Goal: Information Seeking & Learning: Get advice/opinions

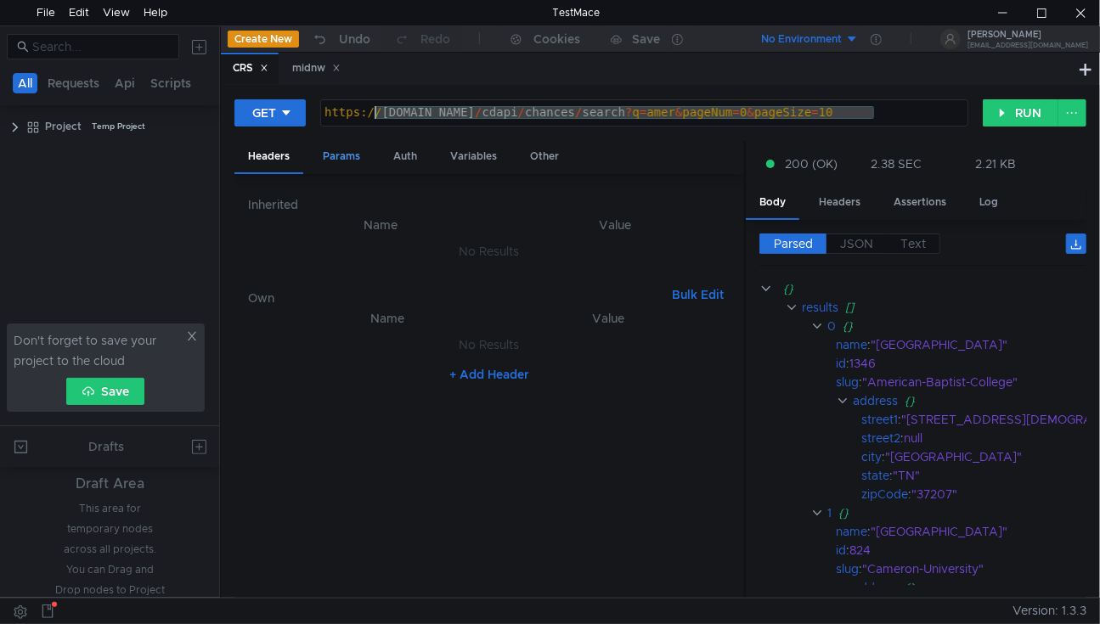
drag, startPoint x: 907, startPoint y: 112, endPoint x: 352, endPoint y: 142, distance: 556.5
click at [352, 142] on form "GET [URL][DOMAIN_NAME] https:// [DOMAIN_NAME] / cdapi / chances / search ? q = …" at bounding box center [660, 349] width 852 height 500
click at [352, 142] on div "Params" at bounding box center [341, 156] width 65 height 31
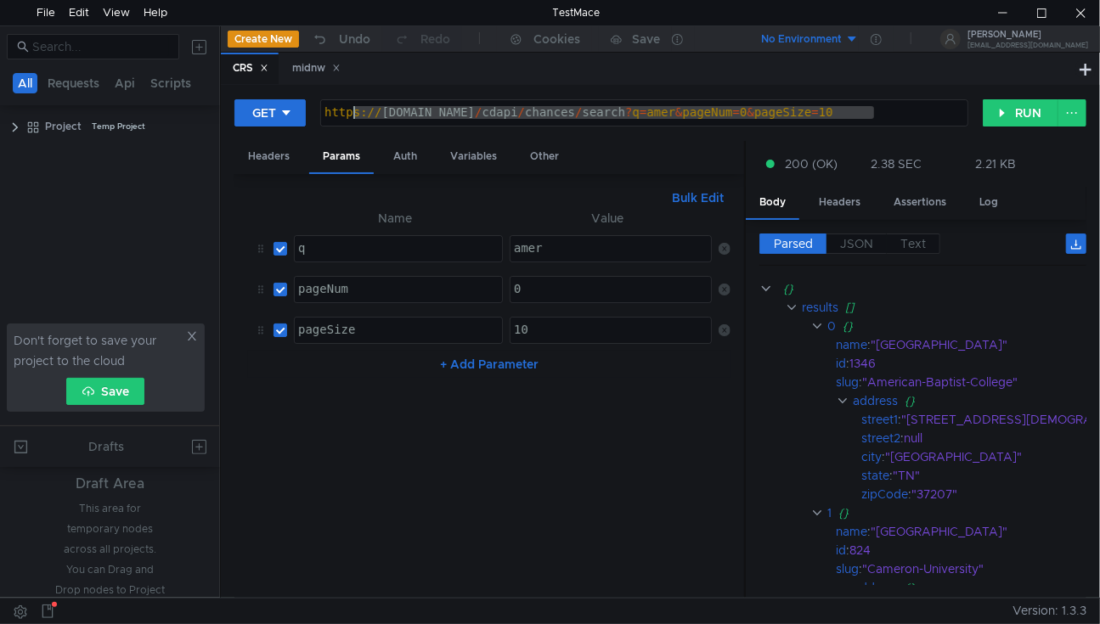
click at [922, 114] on div "https:// [DOMAIN_NAME] / cdapi / chances / search ? q = amer & pageNum = 0 & pa…" at bounding box center [644, 112] width 647 height 25
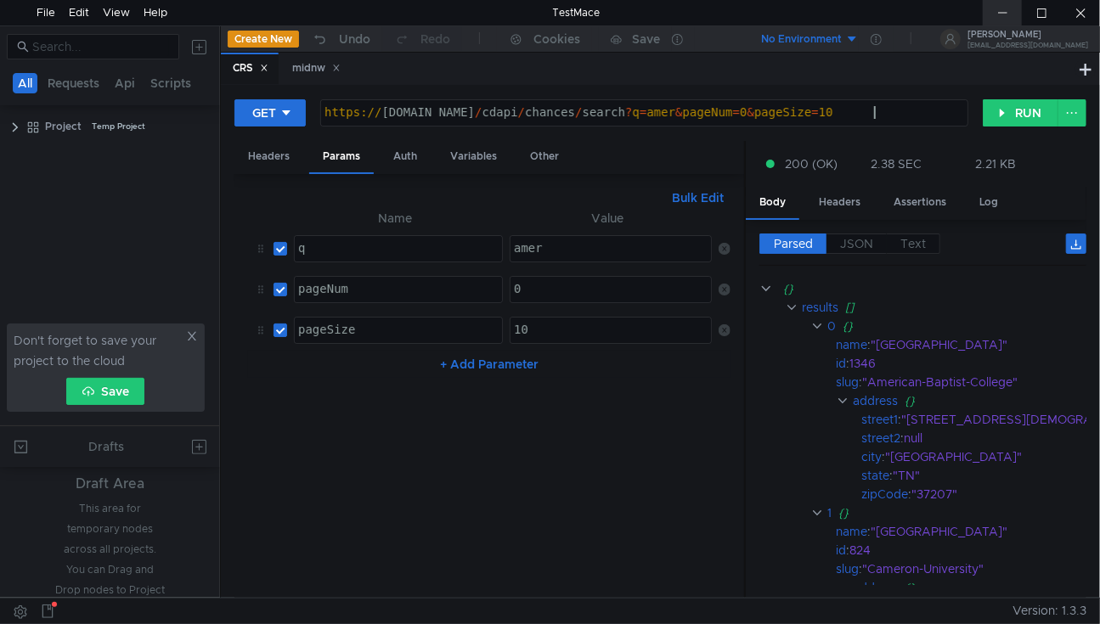
click at [991, 16] on div at bounding box center [1002, 12] width 39 height 25
click at [625, 116] on div "https:// [DOMAIN_NAME] / cdapi / chances / search ? q = amer & pageNum = 0 & pa…" at bounding box center [644, 125] width 647 height 38
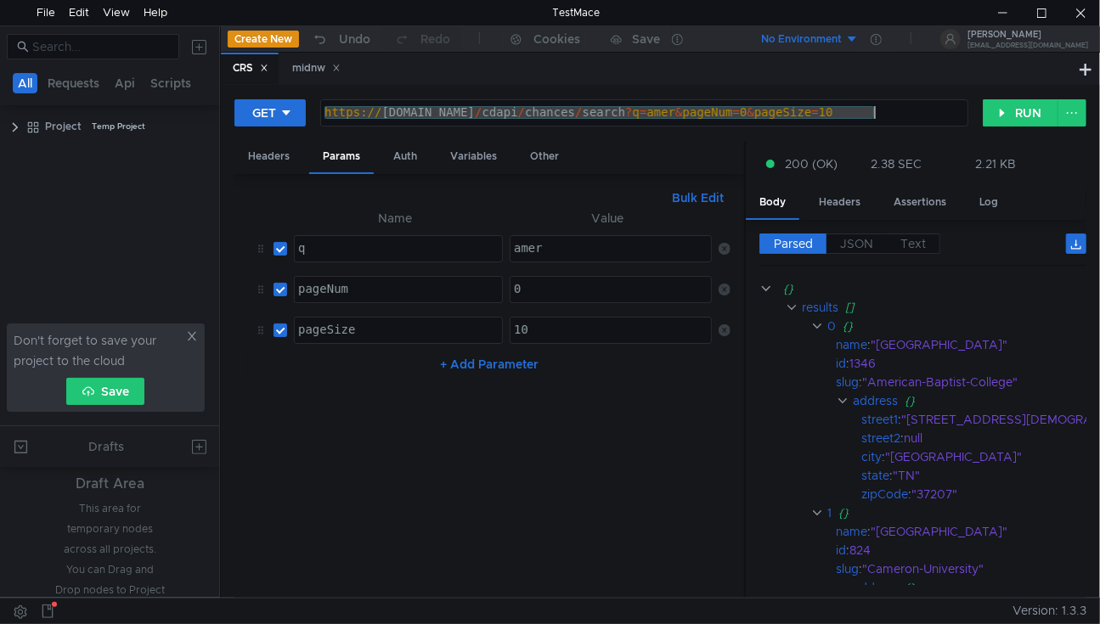
paste textarea "://localhost:300"
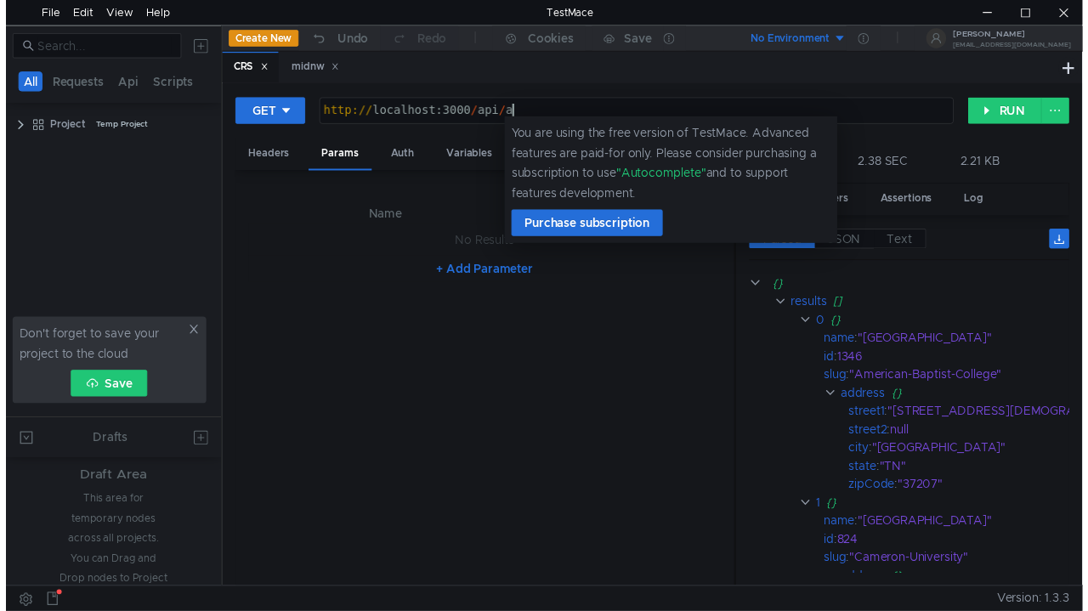
scroll to position [0, 14]
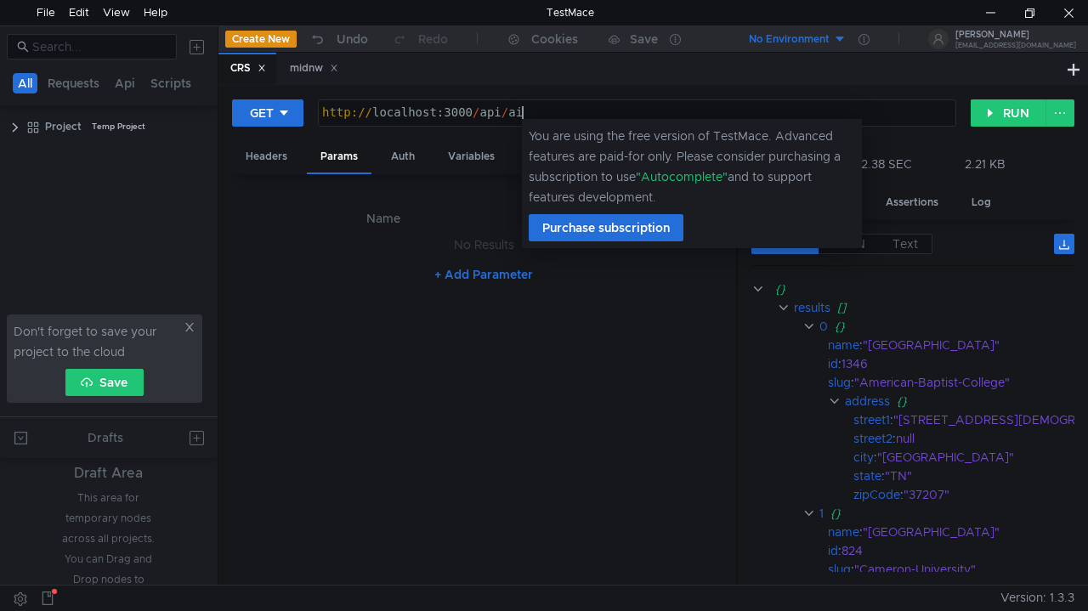
type textarea "[URL]"
click at [441, 189] on div "Bulk Edit" at bounding box center [484, 198] width 477 height 20
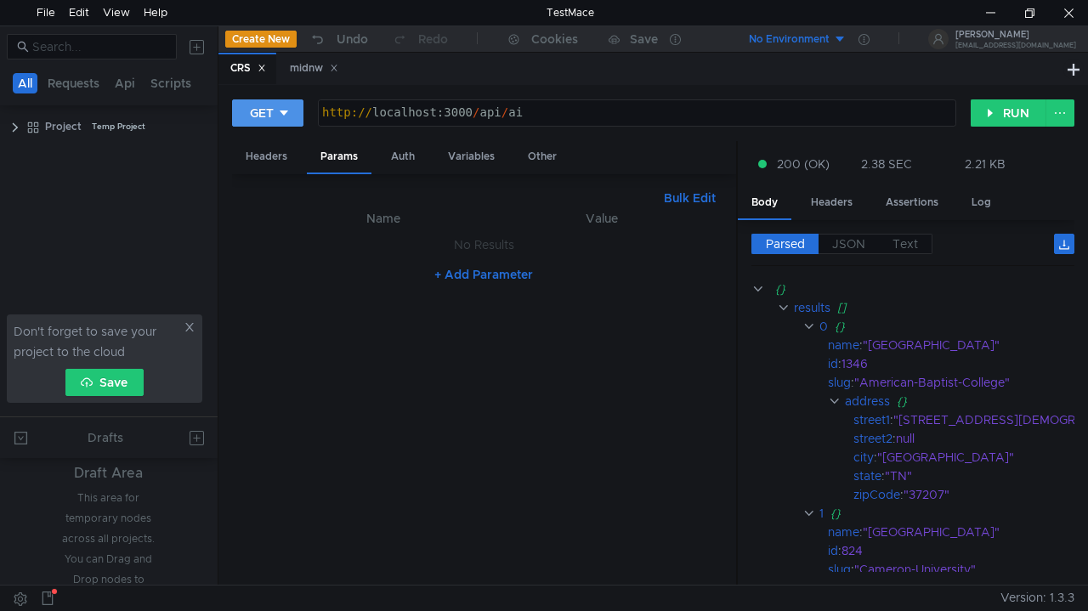
click at [260, 118] on div "GET" at bounding box center [262, 113] width 24 height 19
click at [275, 183] on li "POST" at bounding box center [269, 175] width 74 height 27
click at [401, 163] on div "Body" at bounding box center [404, 156] width 54 height 31
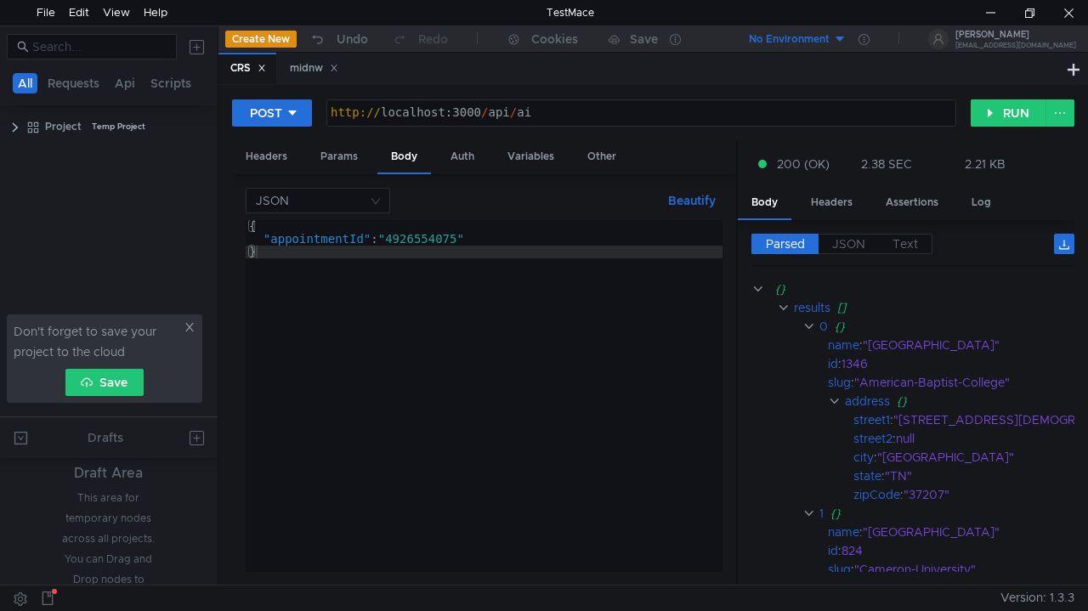
click at [403, 266] on div "{ "appointmentId" : "4926554075" }" at bounding box center [484, 408] width 477 height 377
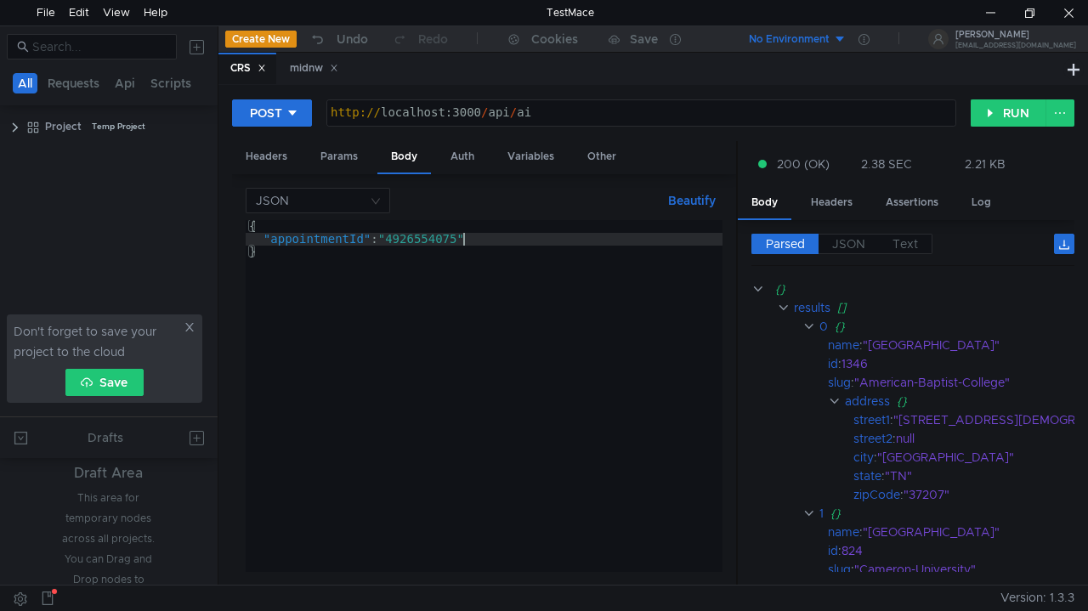
click at [477, 238] on div "{ "appointmentId" : "4926554075" }" at bounding box center [484, 408] width 477 height 377
click at [972, 5] on div at bounding box center [989, 12] width 39 height 25
click at [503, 234] on div "{ "prompt" : }" at bounding box center [484, 408] width 477 height 377
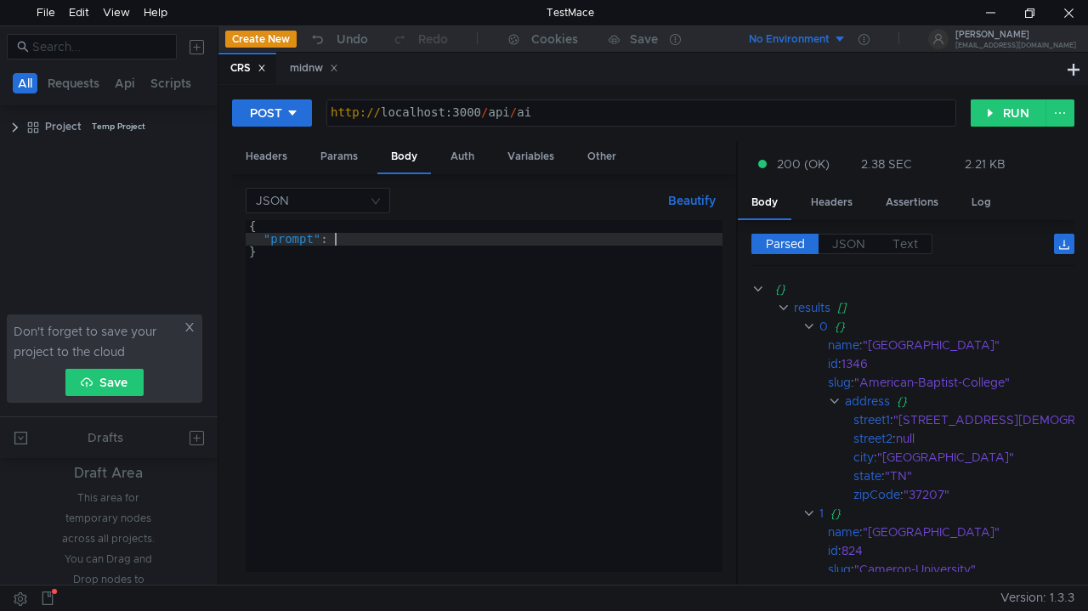
paste textarea "'You must include the date of each article.',"
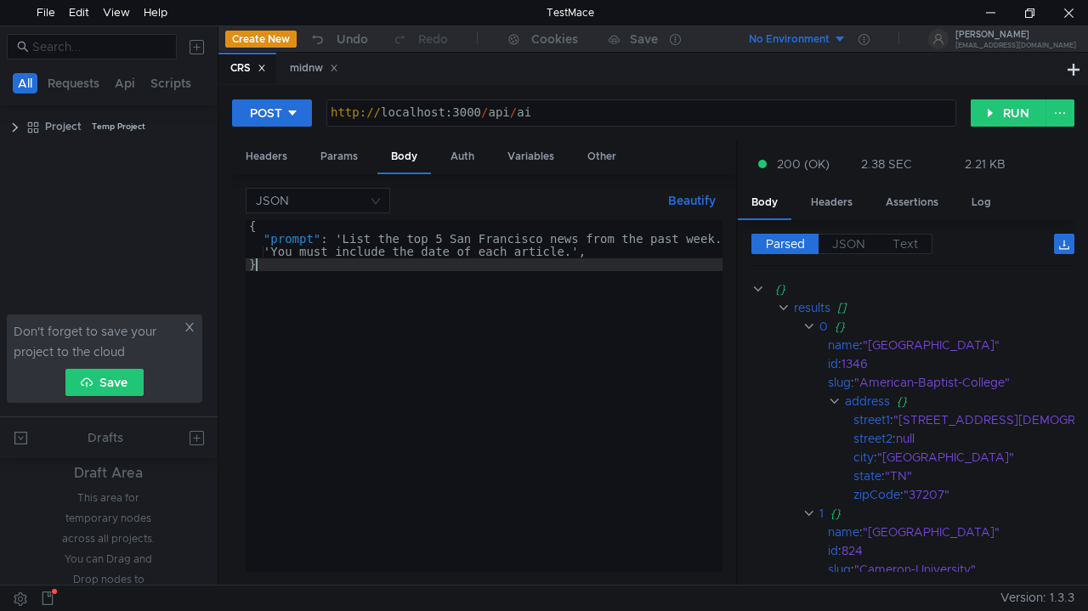
click at [491, 346] on div "{ "prompt" : 'List the top 5 San Francisco news from the past week.' + 'You mus…" at bounding box center [496, 405] width 500 height 370
type textarea "}"
click at [1009, 105] on button "RUN" at bounding box center [1008, 112] width 76 height 27
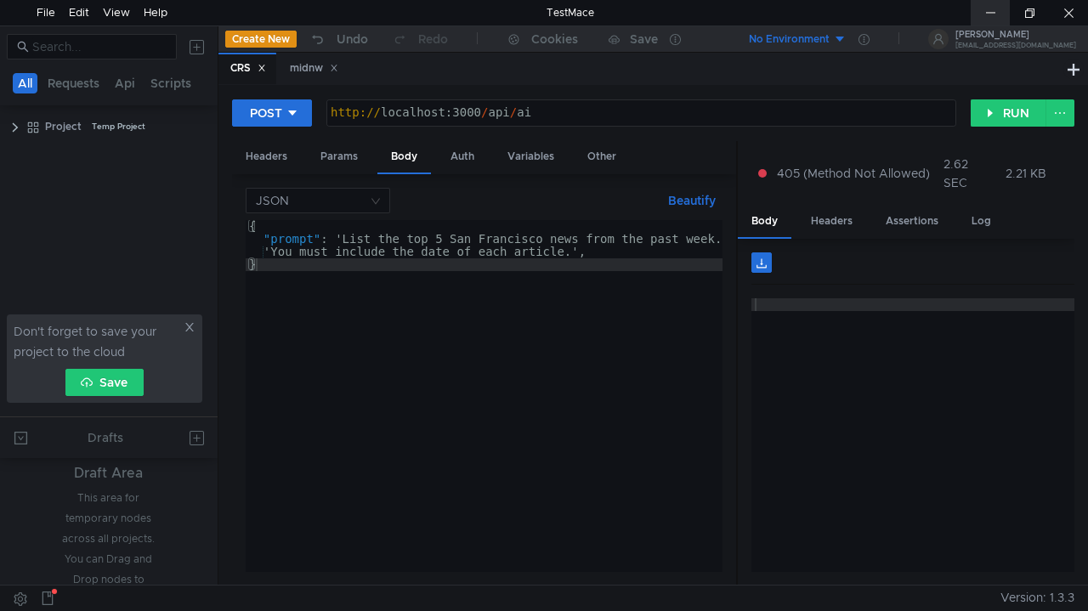
click at [992, 14] on div at bounding box center [989, 12] width 39 height 25
click at [992, 111] on button "RUN" at bounding box center [1008, 112] width 76 height 27
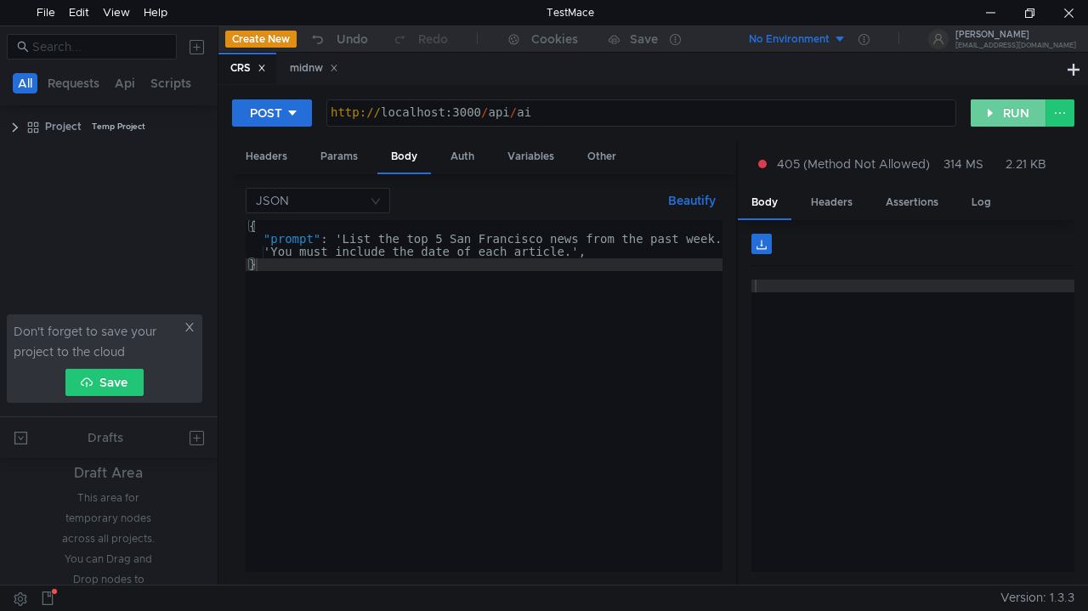
click at [992, 110] on button "RUN" at bounding box center [1008, 112] width 76 height 27
click at [603, 108] on div "http:// localhost:3000 / api / ai" at bounding box center [641, 125] width 628 height 38
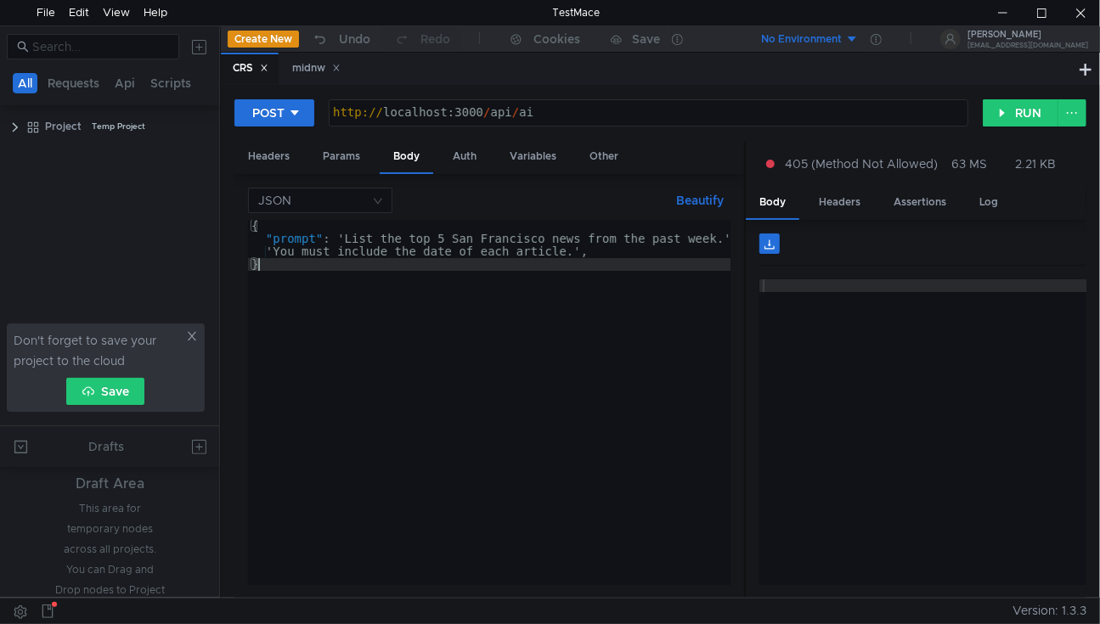
click at [510, 330] on div "{ "prompt" : 'List the top 5 San Francisco news from the past week.' + 'You mus…" at bounding box center [498, 412] width 500 height 384
click at [1033, 116] on button "RUN" at bounding box center [1021, 112] width 76 height 27
click at [309, 117] on button "POST" at bounding box center [274, 112] width 80 height 27
click at [297, 115] on div at bounding box center [550, 312] width 1100 height 624
click at [1003, 17] on div at bounding box center [1002, 12] width 39 height 25
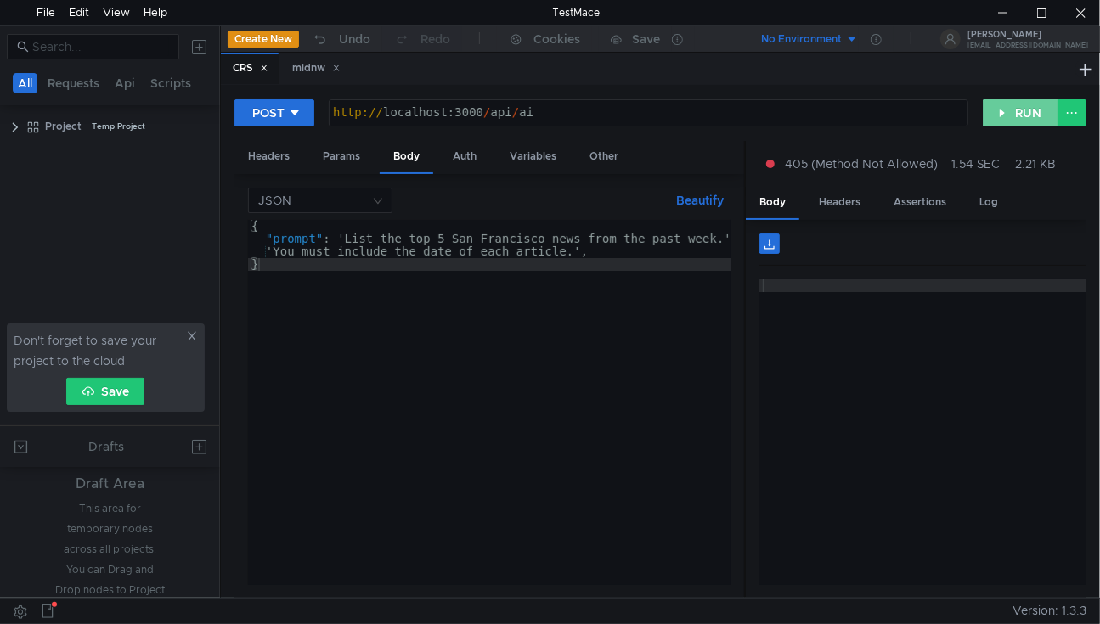
click at [1035, 117] on button "RUN" at bounding box center [1021, 112] width 76 height 27
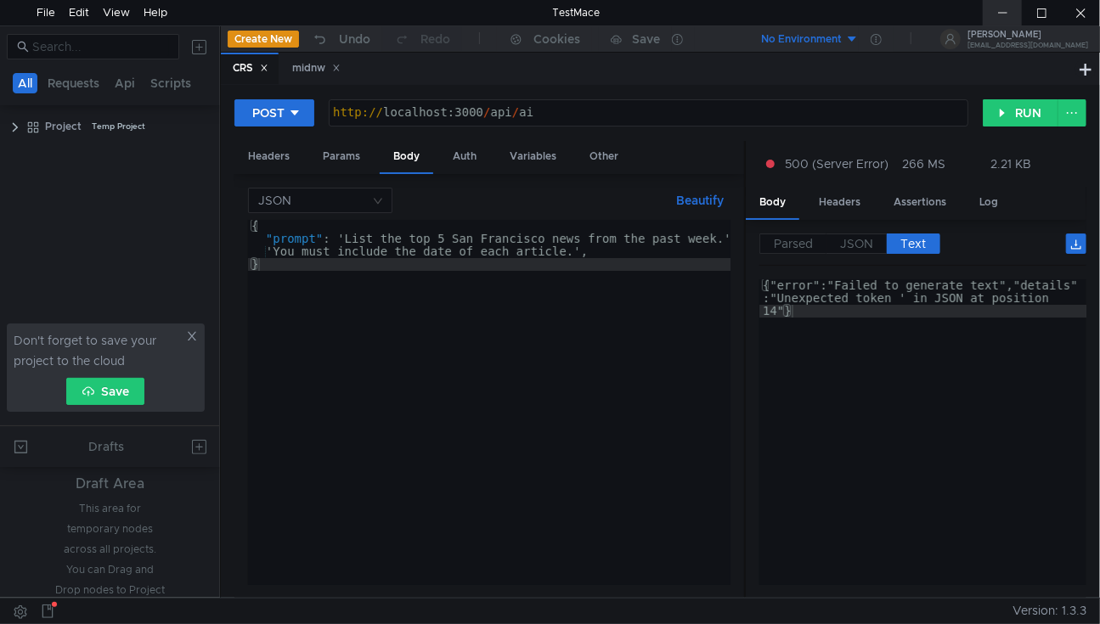
click at [997, 12] on div at bounding box center [1002, 12] width 39 height 25
type textarea "{"error":"Failed to generate text","details":"Unexpected token ' in JSON at pos…"
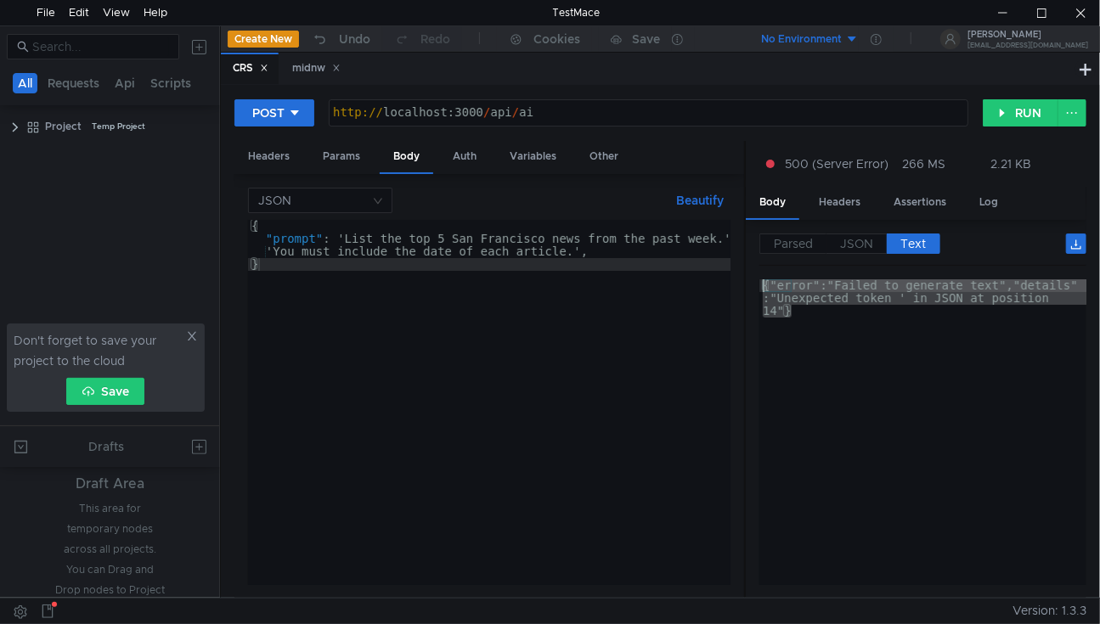
drag, startPoint x: 826, startPoint y: 308, endPoint x: 744, endPoint y: 269, distance: 90.4
click at [744, 269] on as-split "Headers Params Body Auth Variables Other JSON Beautify } { "prompt" : 'List the…" at bounding box center [660, 370] width 852 height 459
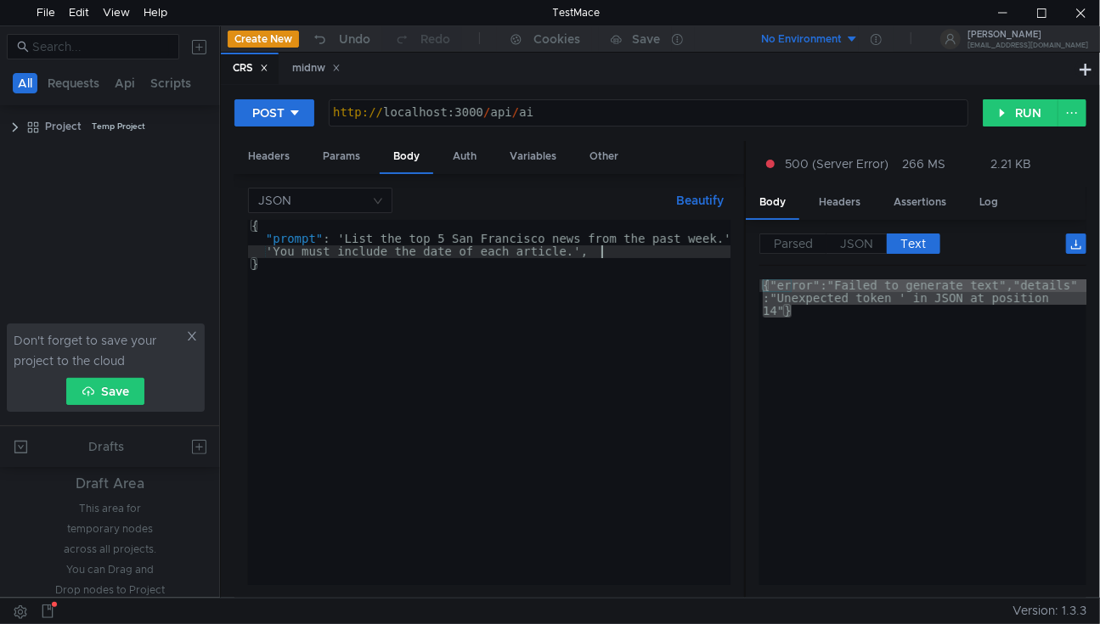
click at [607, 251] on div "{ "prompt" : 'List the top 5 San Francisco news from the past week.' + 'You mus…" at bounding box center [498, 412] width 500 height 384
click at [703, 331] on div "{ "prompt" : 'List the top 5 San Francisco news from the past week.' + 'You mus…" at bounding box center [498, 412] width 500 height 384
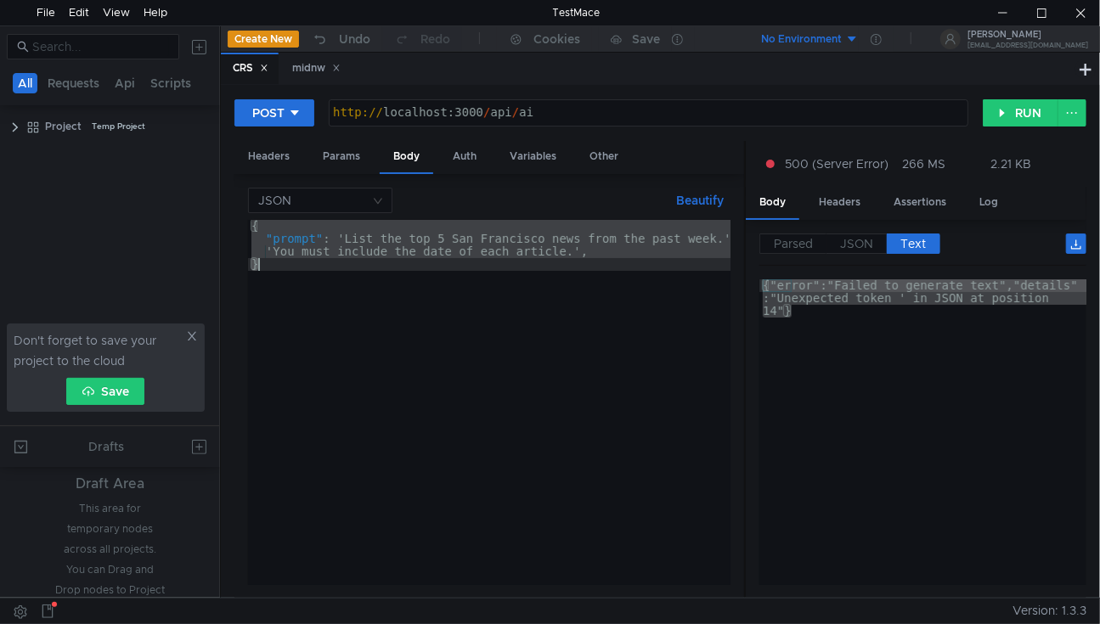
click at [404, 287] on div "{ "prompt" : 'List the top 5 San Francisco news from the past week.' + 'You mus…" at bounding box center [489, 402] width 483 height 365
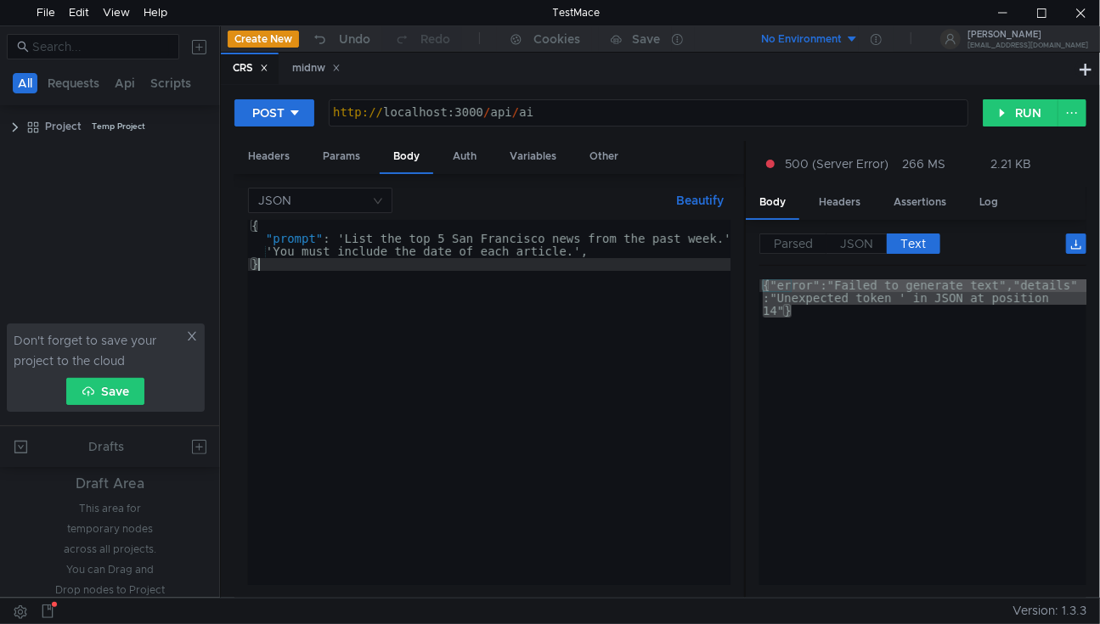
type textarea "'You must include the date of each article.', }"
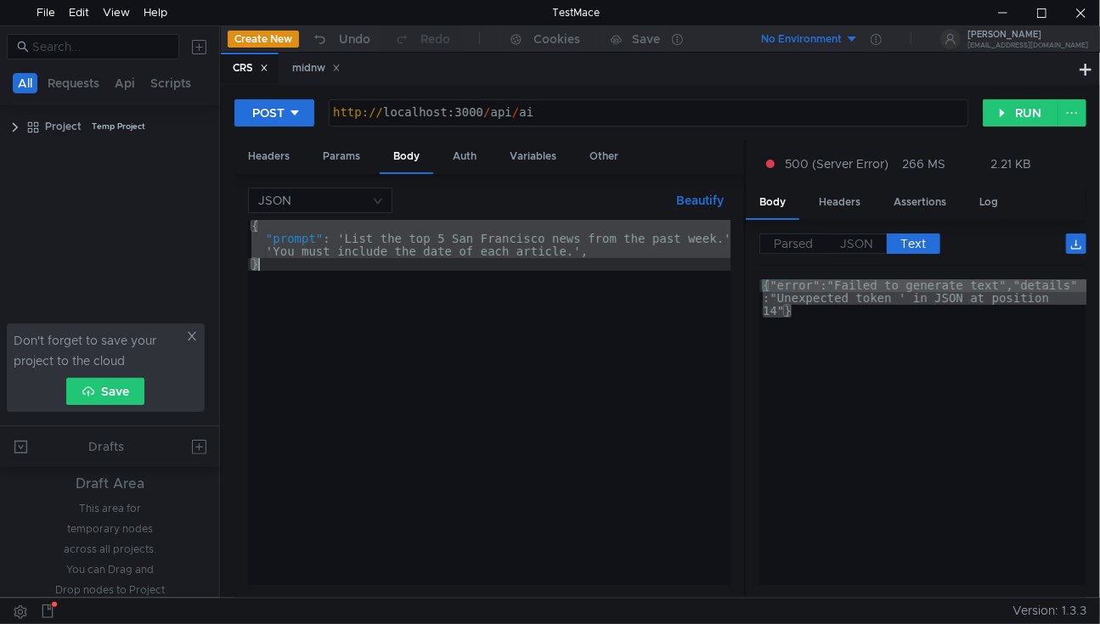
paste textarea
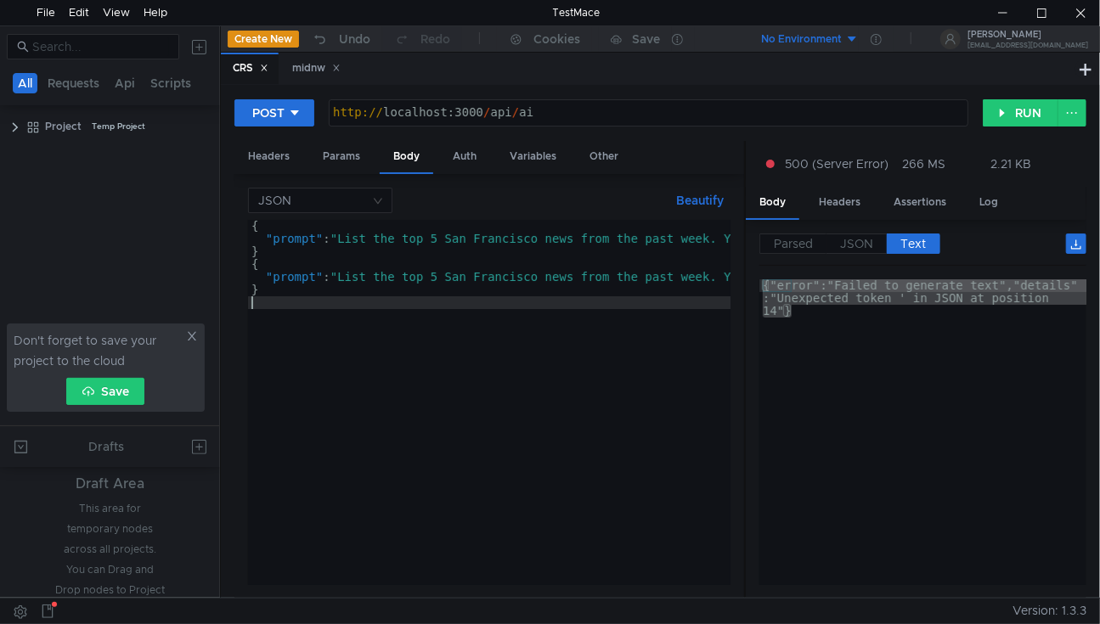
drag, startPoint x: 520, startPoint y: 283, endPoint x: 493, endPoint y: 234, distance: 55.5
click at [520, 283] on div "{ "prompt" : "List the top 5 San Francisco news from the past week. You must in…" at bounding box center [644, 412] width 792 height 384
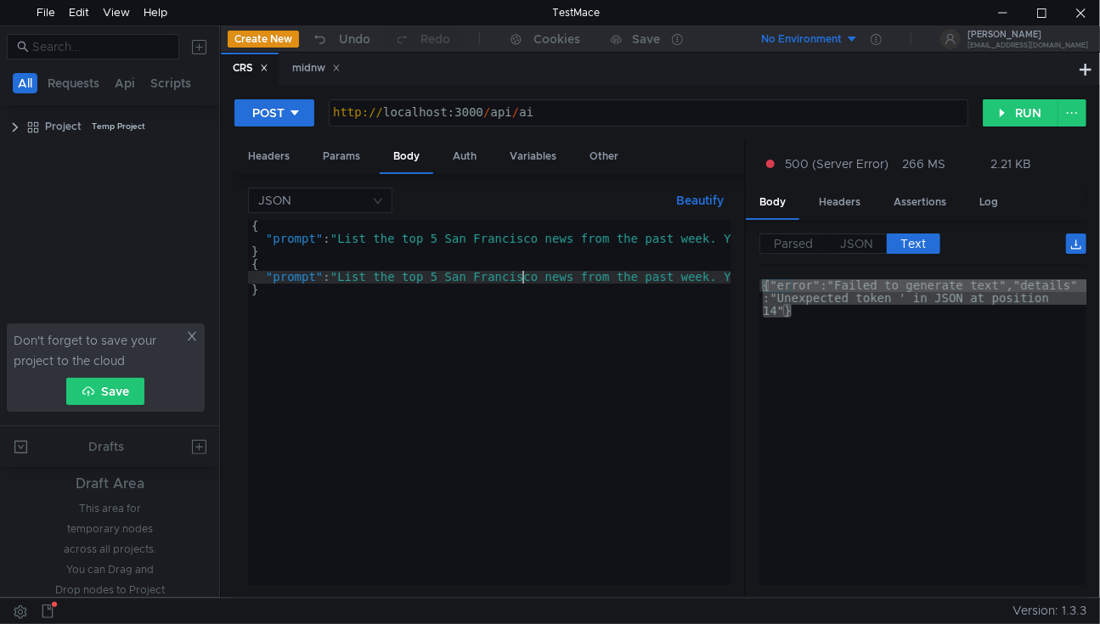
type textarea "}"
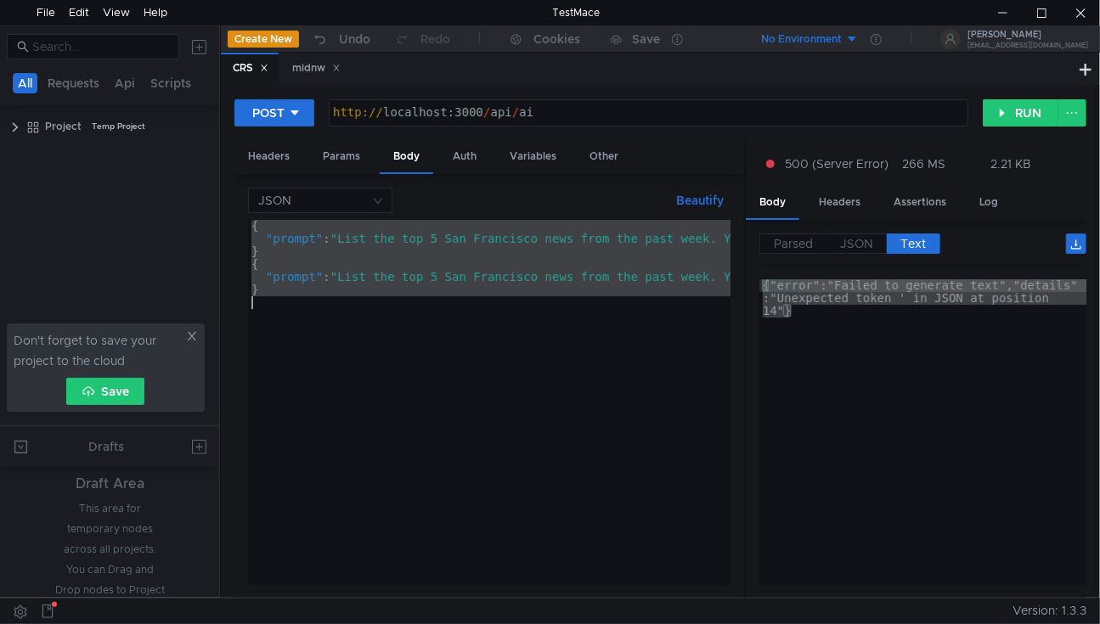
paste textarea
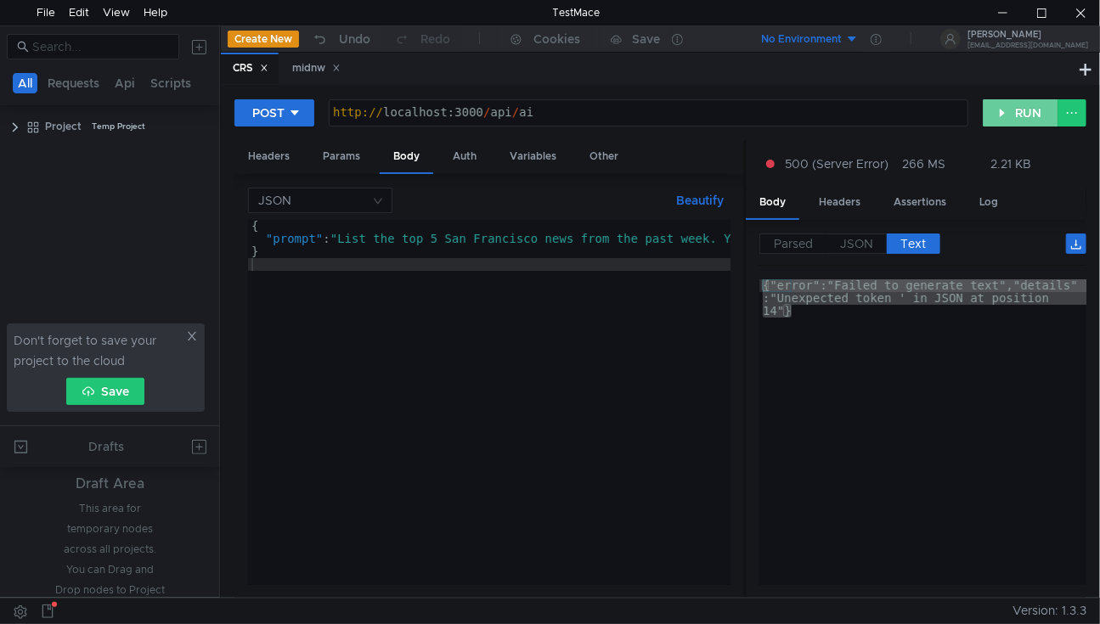
click at [1026, 110] on button "RUN" at bounding box center [1021, 112] width 76 height 27
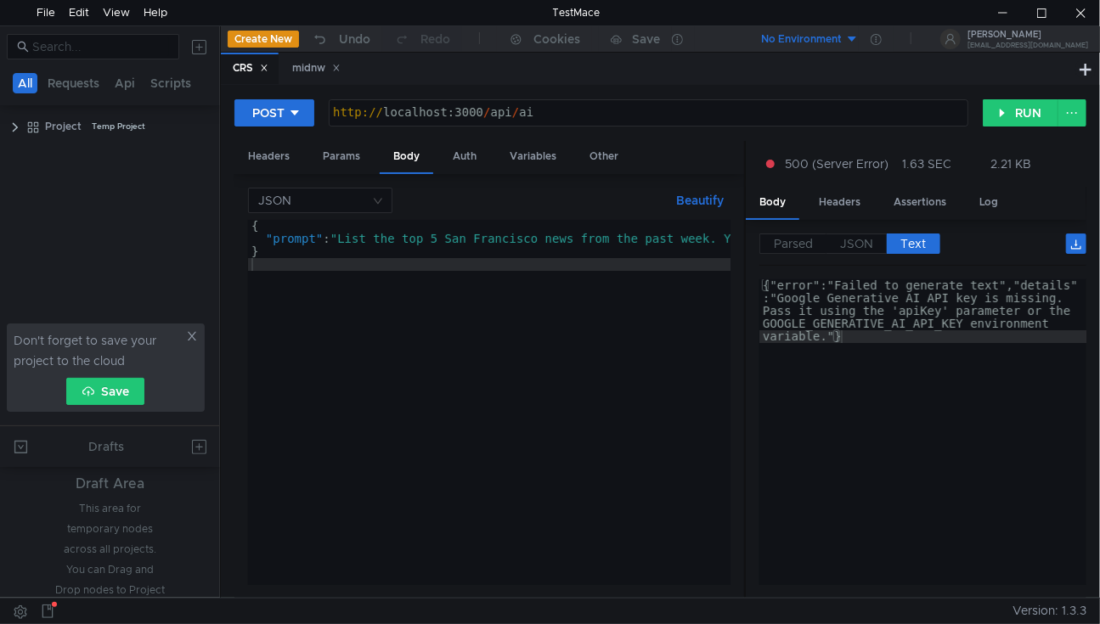
type textarea "{"error":"Failed to generate text","details":"Google Generative AI API key is m…"
drag, startPoint x: 761, startPoint y: 319, endPoint x: 966, endPoint y: 323, distance: 204.8
click at [966, 323] on div "{"error":"Failed to generate text","details" :"Google Generative AI API key is …" at bounding box center [923, 480] width 327 height 401
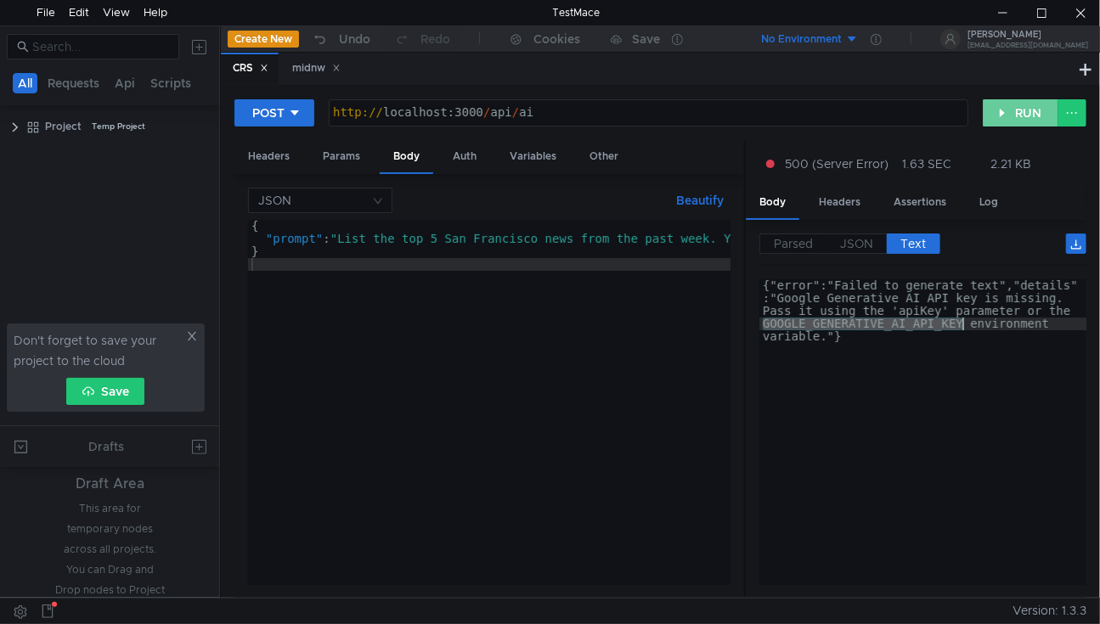
click at [1016, 121] on button "RUN" at bounding box center [1021, 112] width 76 height 27
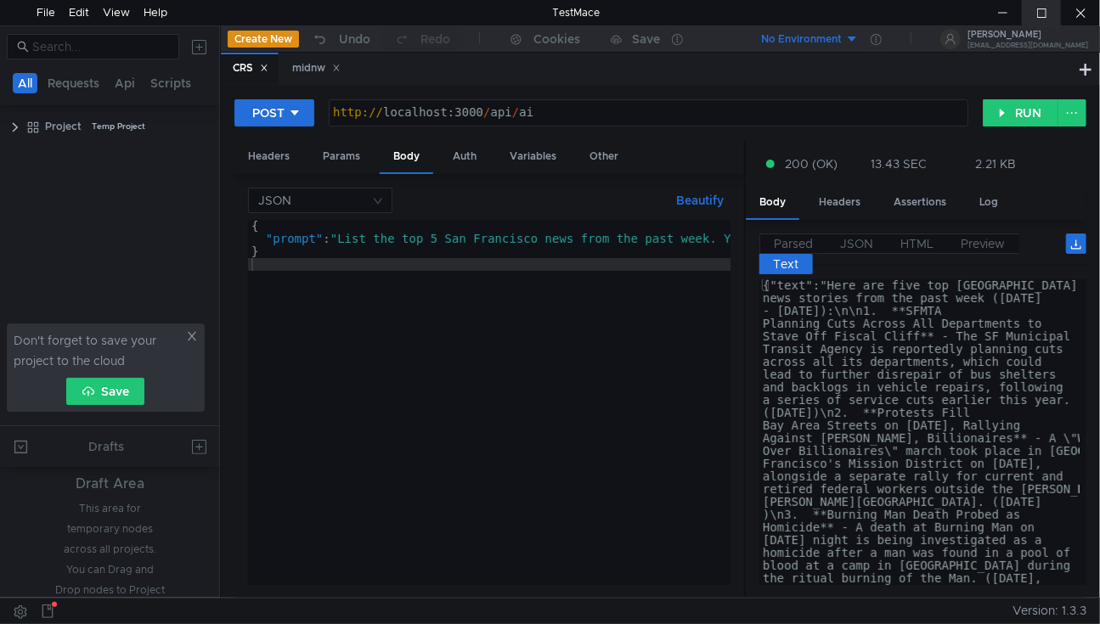
click at [1048, 21] on div at bounding box center [1041, 12] width 39 height 25
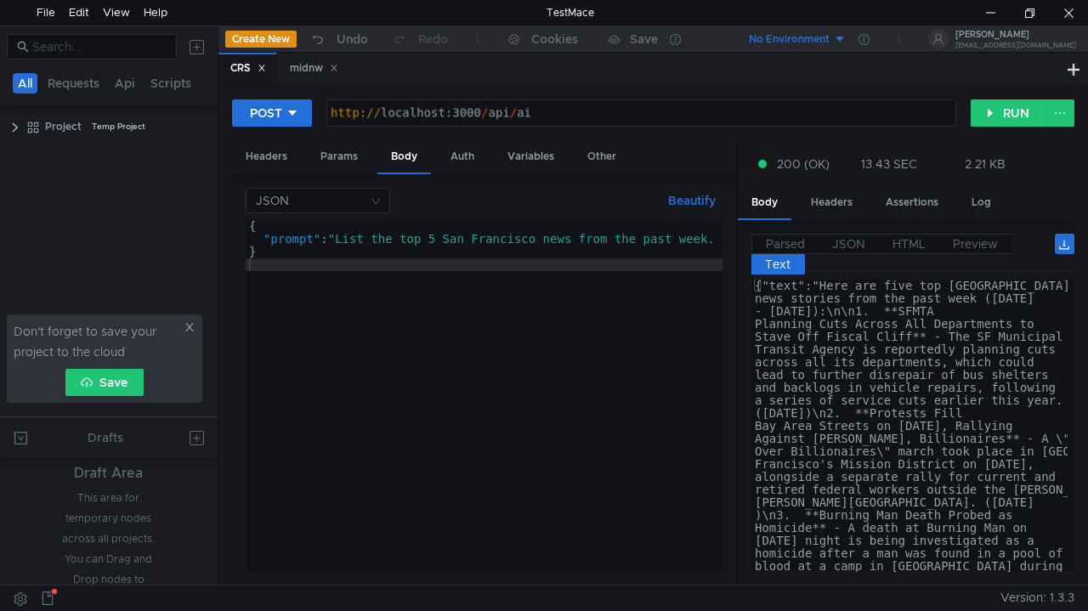
click at [498, 337] on div "{ "prompt" : "List the top 5 San Francisco news from the past week. You must in…" at bounding box center [642, 405] width 792 height 370
click at [974, 3] on div at bounding box center [989, 12] width 39 height 25
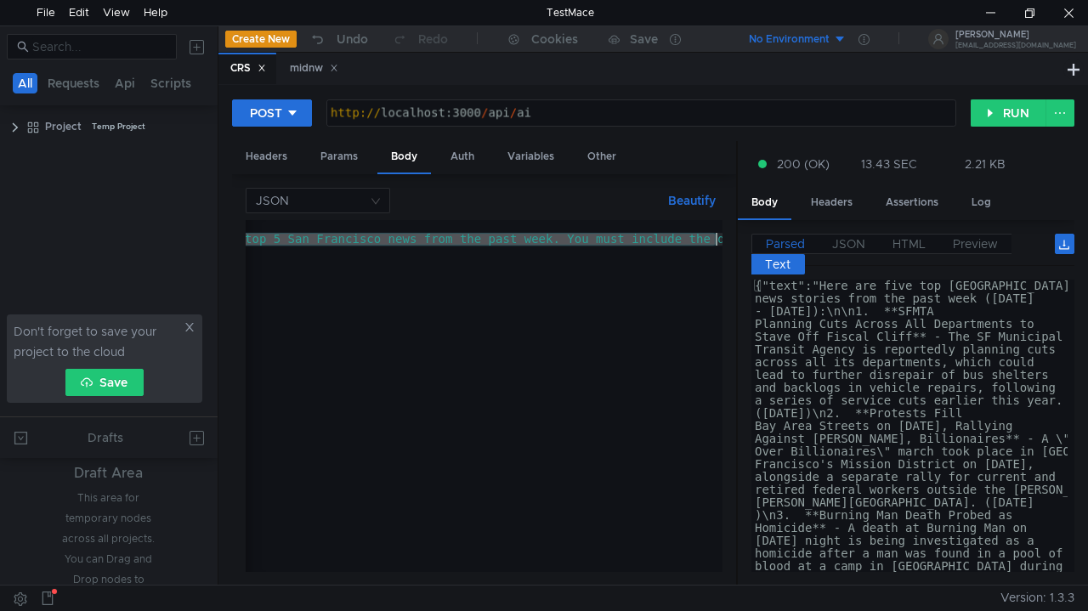
scroll to position [0, 314]
drag, startPoint x: 340, startPoint y: 234, endPoint x: 710, endPoint y: 239, distance: 370.5
click at [710, 239] on div "{ "prompt" : "List the top 5 San Francisco news from the past week. You must in…" at bounding box center [326, 405] width 792 height 370
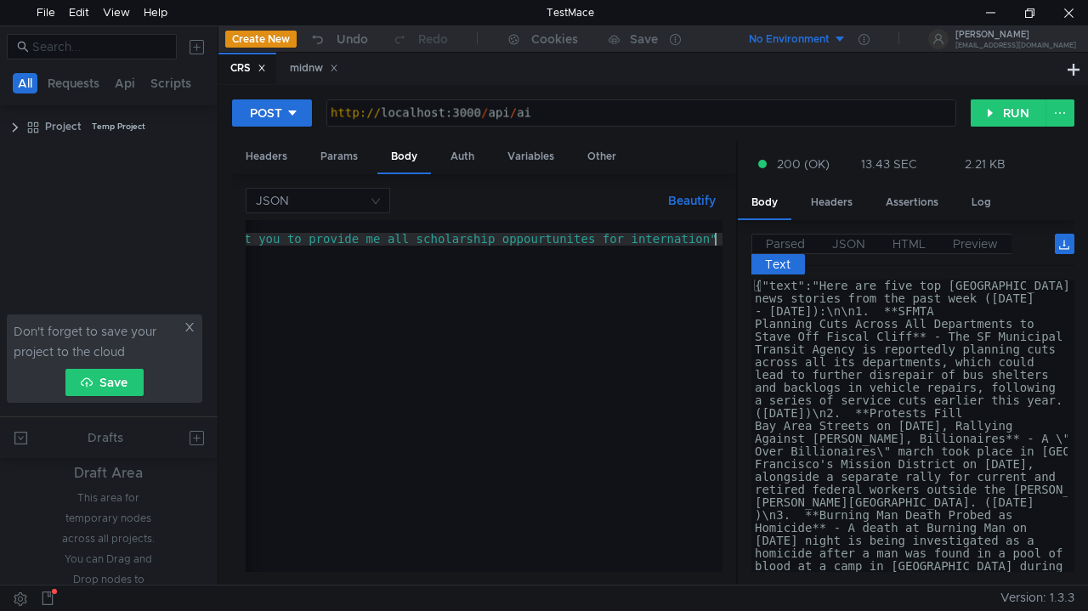
scroll to position [0, 0]
type textarea ""prompt": "I want you to provide me all scholarship oppourtunites for internati…"
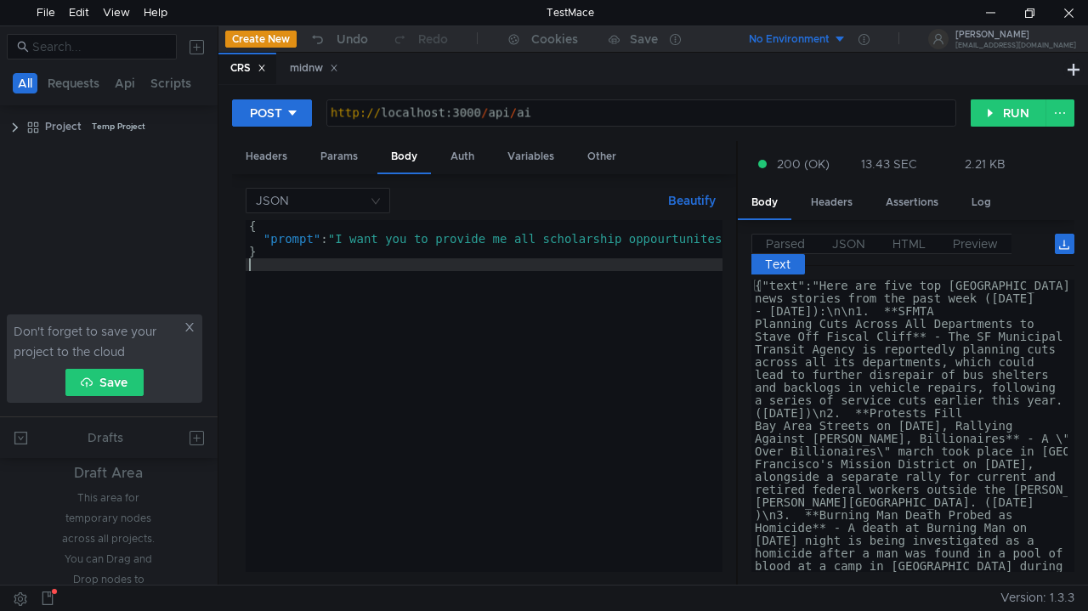
click at [687, 306] on div "{ "prompt" : "I want you to provide me all scholarship oppourtunites for intern…" at bounding box center [624, 405] width 756 height 370
click at [1003, 110] on button "RUN" at bounding box center [1008, 112] width 76 height 27
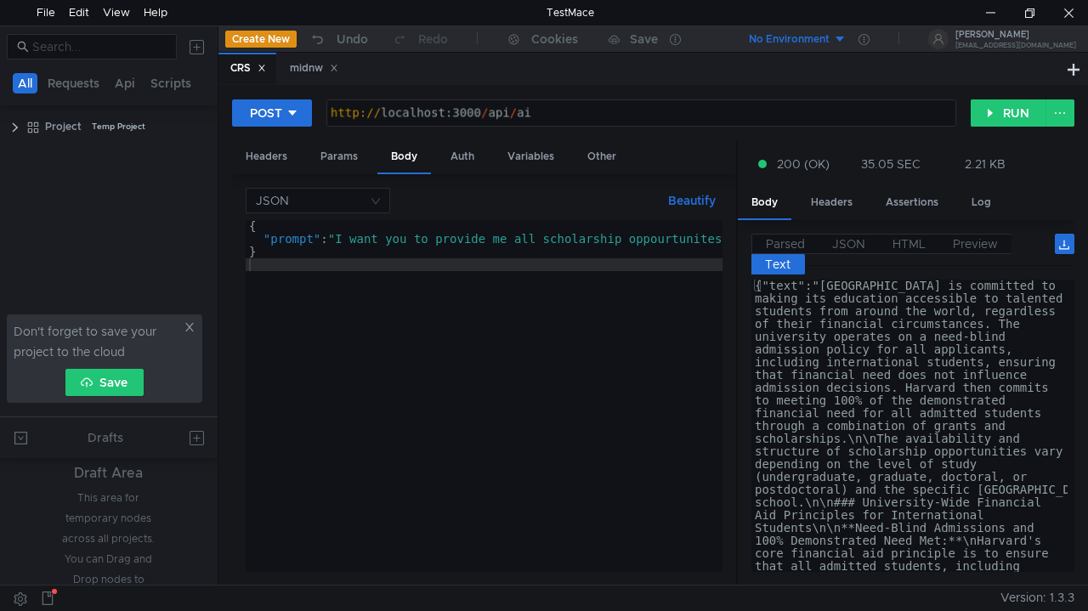
type textarea "{"text":"[GEOGRAPHIC_DATA] is committed to making its education accessible to t…"
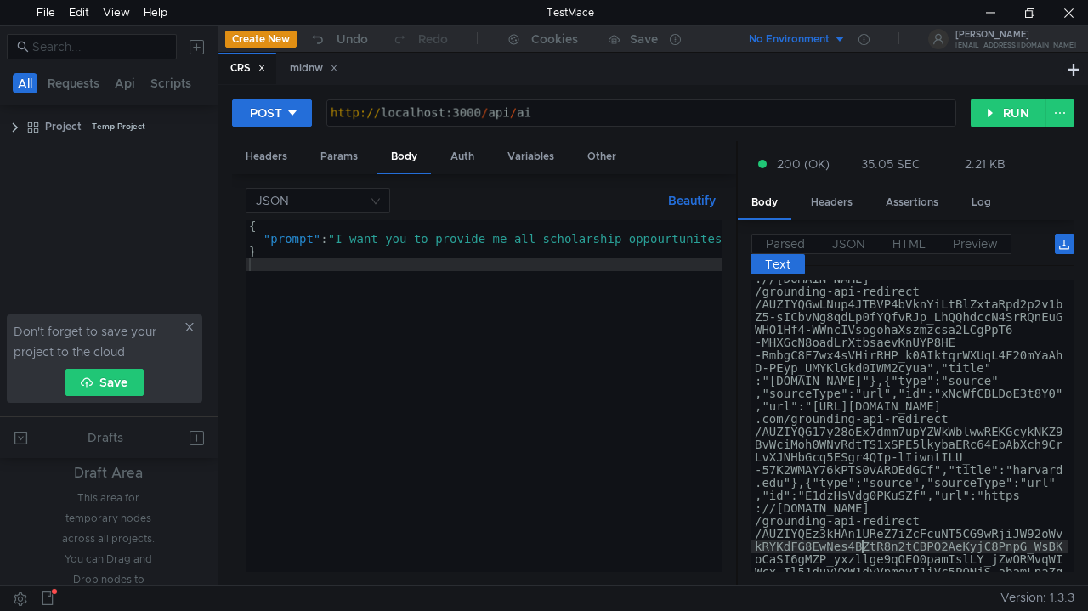
scroll to position [3244, 0]
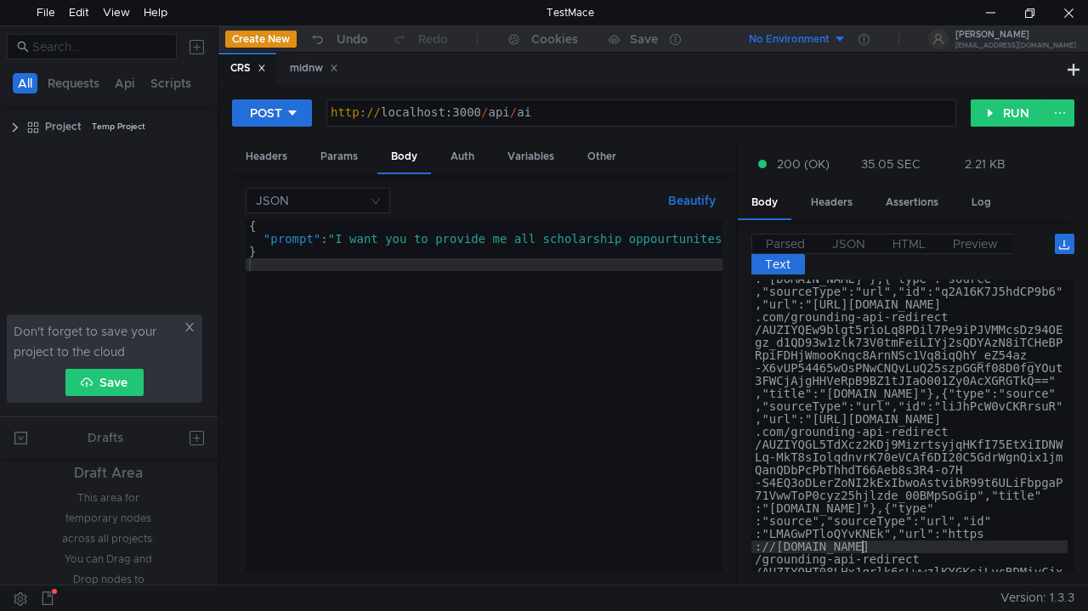
scroll to position [5258, 0]
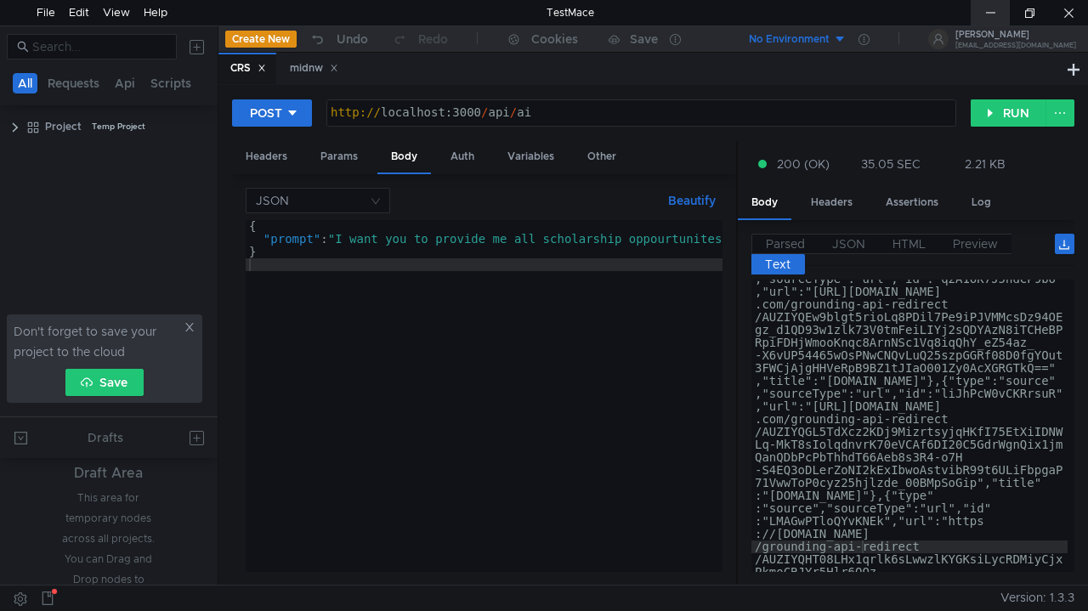
click at [1007, 5] on div at bounding box center [989, 12] width 39 height 25
click at [982, 0] on div at bounding box center [989, 12] width 39 height 25
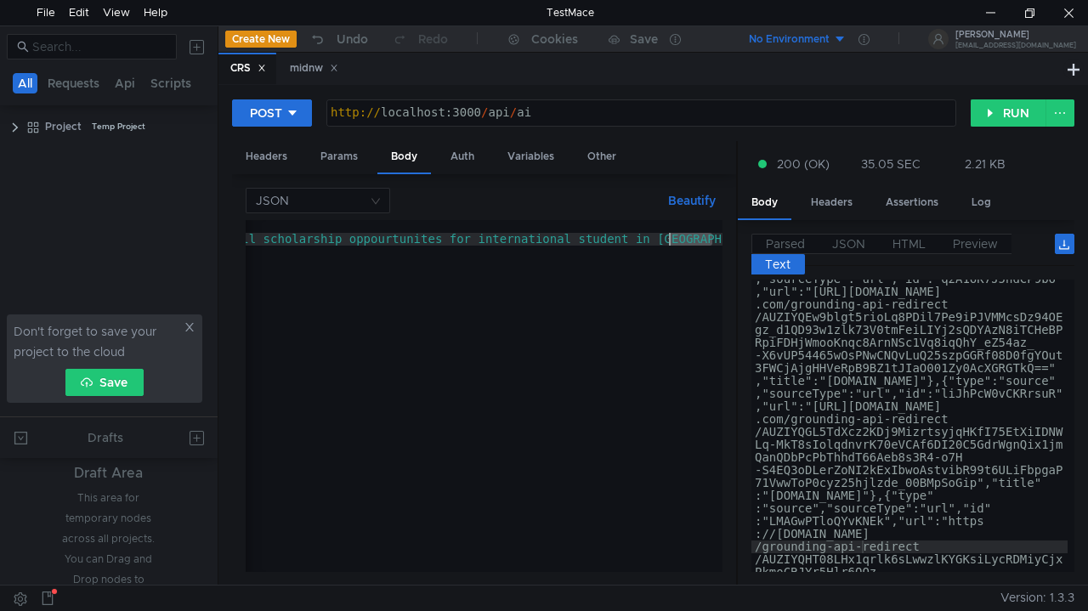
scroll to position [0, 0]
drag, startPoint x: 713, startPoint y: 244, endPoint x: 442, endPoint y: 241, distance: 271.0
click at [442, 241] on div "{ "prompt" : "I want you to provide me all scholarship oppourtunites for intern…" at bounding box center [624, 405] width 756 height 370
type textarea ""prompt": "I want you to list all unis in usa with tution less than 45k""
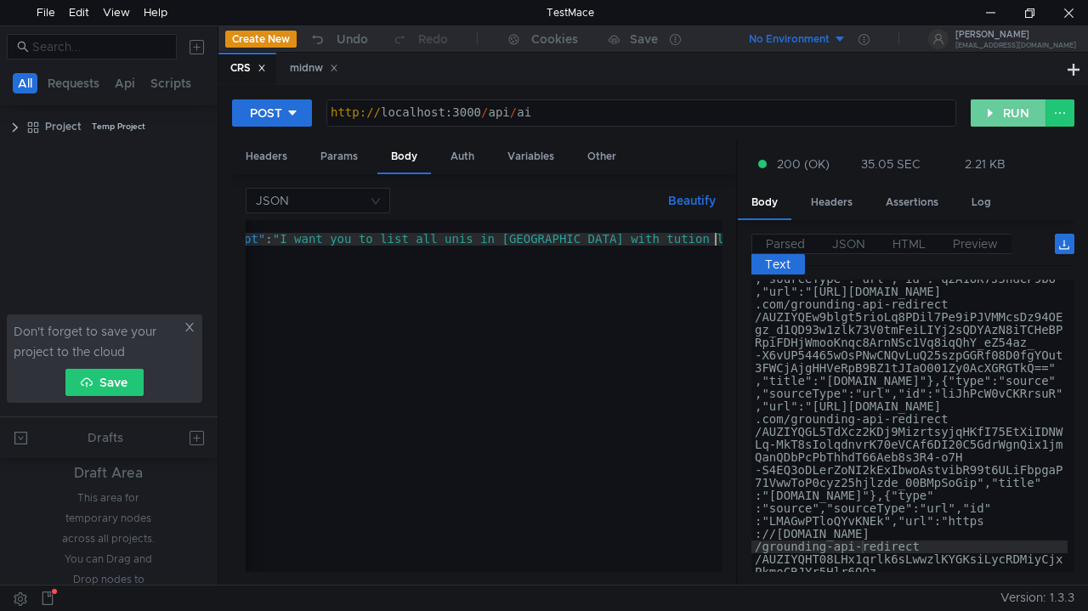
click at [986, 113] on button "RUN" at bounding box center [1008, 112] width 76 height 27
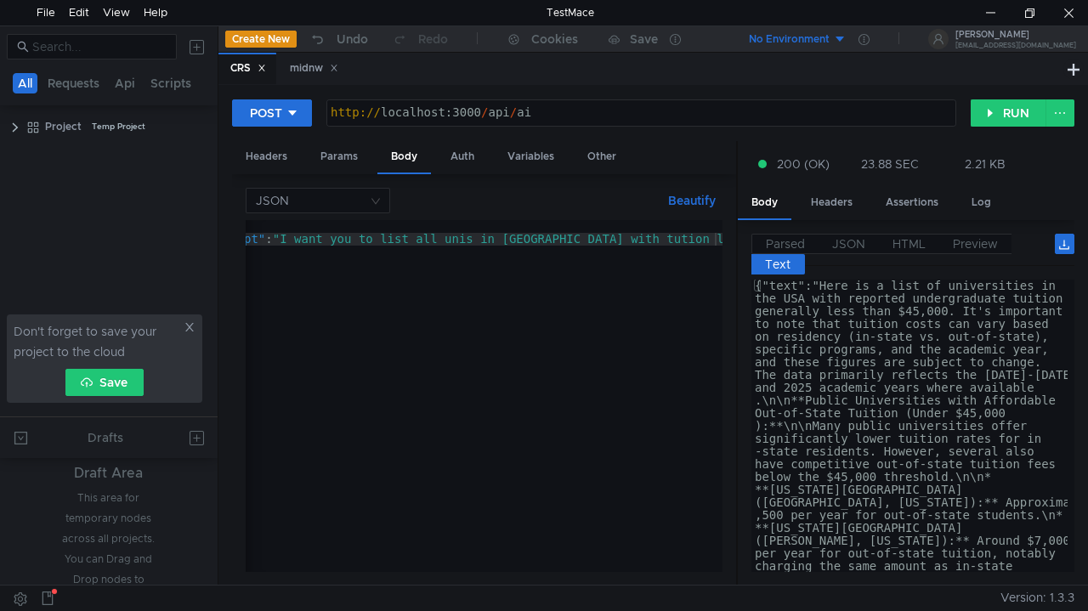
scroll to position [0, 0]
type textarea "{"text":"Here is a list of universities in the USA with reported undergraduate …"
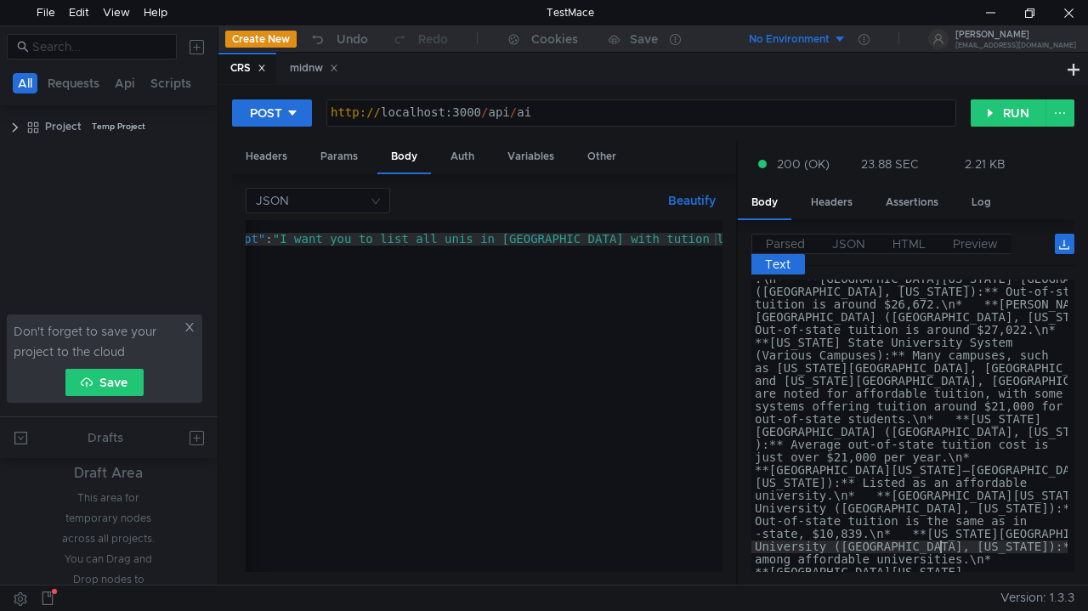
scroll to position [1256, 0]
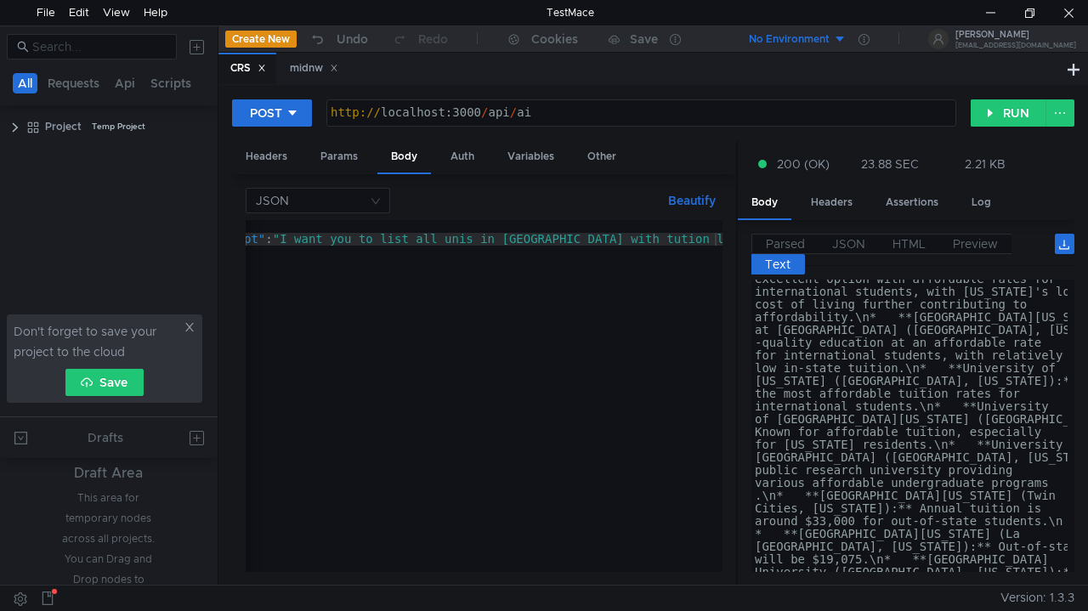
click at [716, 243] on div "{ "prompt" : "I want you to list all unis in usa with tution less than 45k" }" at bounding box center [457, 405] width 535 height 370
type textarea ""prompt": "I want you to list all unis in usa with tution less than 45k and put…"
click at [984, 114] on button "RUN" at bounding box center [1008, 112] width 76 height 27
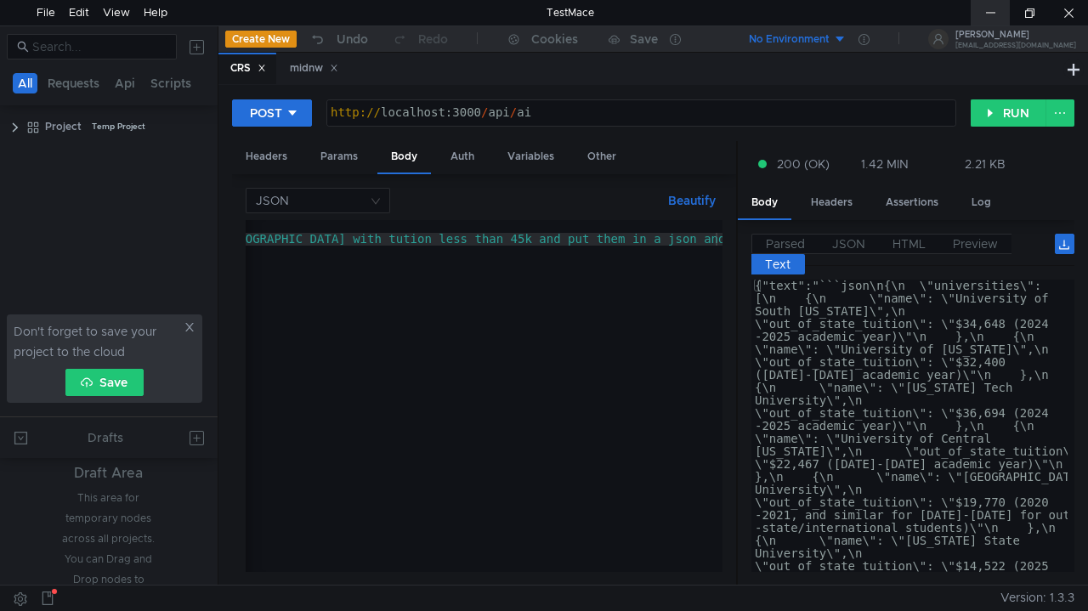
click at [992, 5] on div at bounding box center [989, 12] width 39 height 25
